Goal: Transaction & Acquisition: Book appointment/travel/reservation

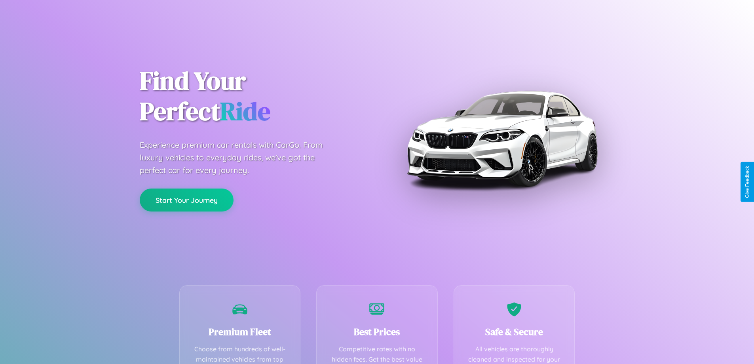
scroll to position [156, 0]
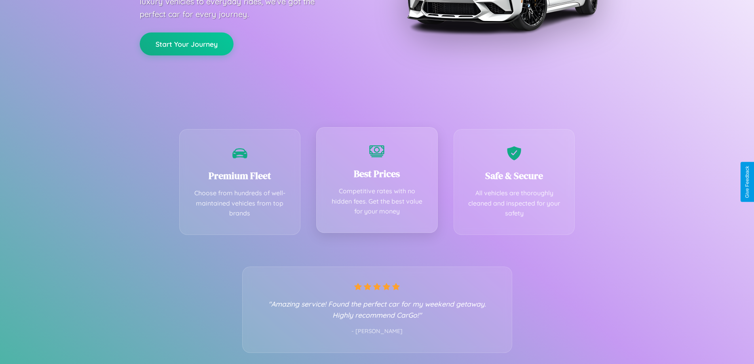
click at [377, 182] on div "Best Prices Competitive rates with no hidden fees. Get the best value for your …" at bounding box center [376, 180] width 121 height 106
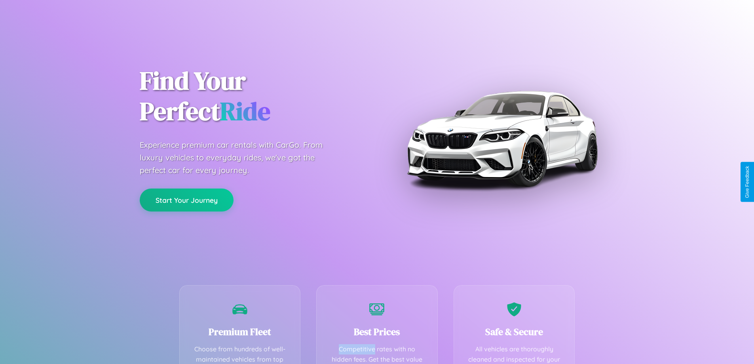
scroll to position [231, 0]
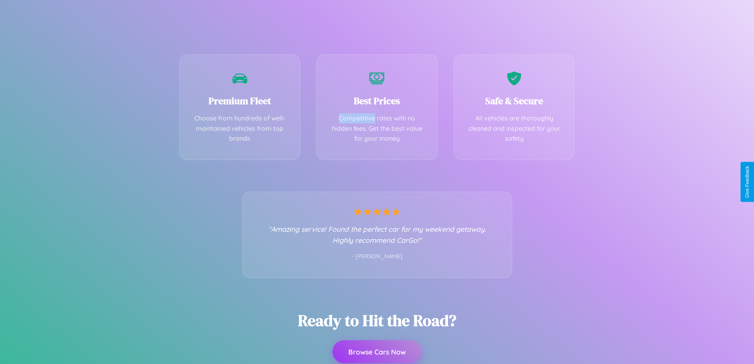
click at [377, 352] on button "Browse Cars Now" at bounding box center [376, 351] width 89 height 23
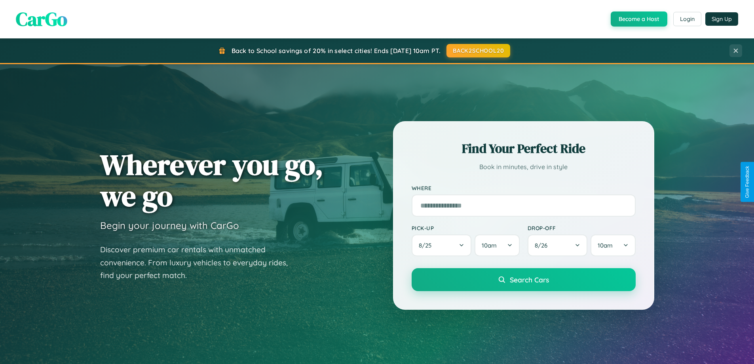
scroll to position [341, 0]
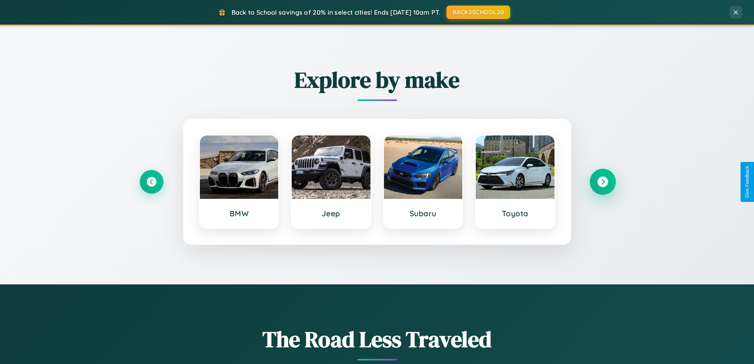
click at [602, 182] on icon at bounding box center [602, 181] width 11 height 11
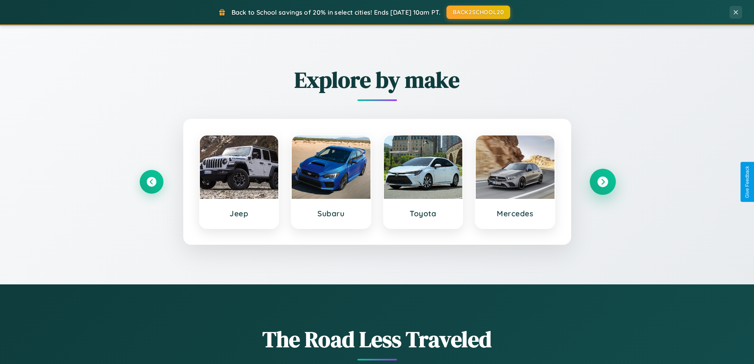
click at [602, 182] on icon at bounding box center [602, 181] width 11 height 11
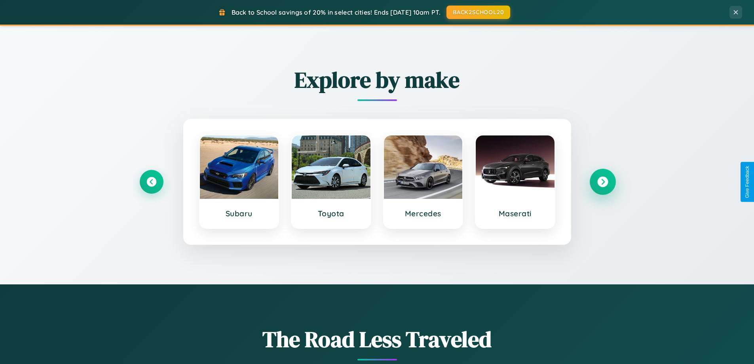
click at [602, 182] on icon at bounding box center [602, 181] width 11 height 11
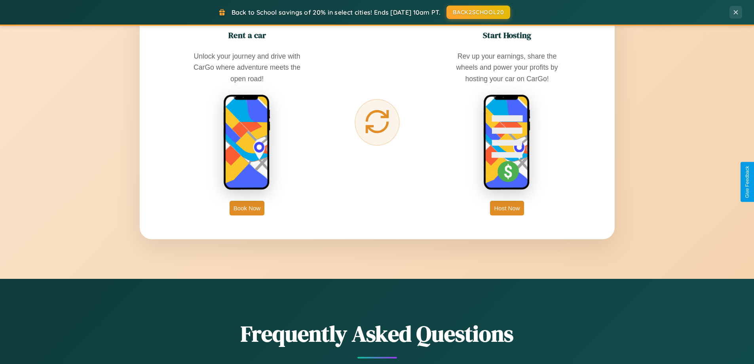
scroll to position [1271, 0]
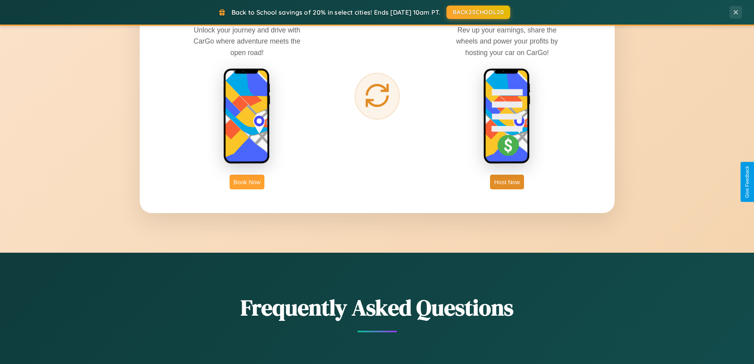
click at [247, 182] on button "Book Now" at bounding box center [246, 181] width 35 height 15
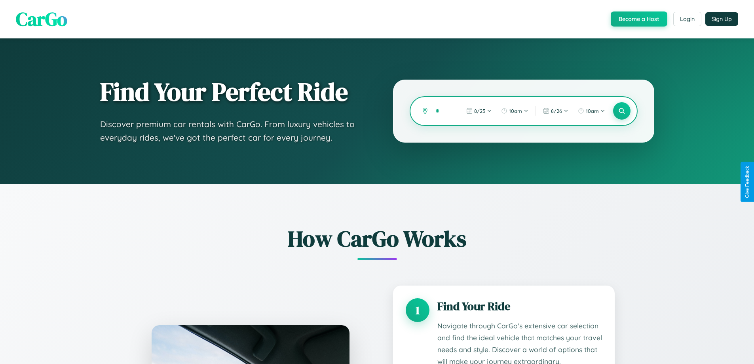
type input "**"
